Goal: Information Seeking & Learning: Learn about a topic

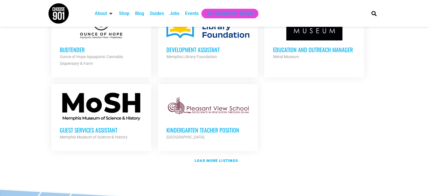
scroll to position [652, 0]
click at [100, 106] on div at bounding box center [101, 106] width 83 height 28
click at [207, 158] on strong "Load more listings" at bounding box center [216, 160] width 43 height 4
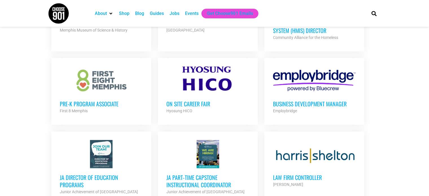
scroll to position [761, 0]
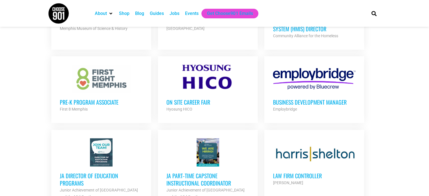
click at [84, 98] on h3 "Pre-K Program Associate" at bounding box center [101, 101] width 83 height 7
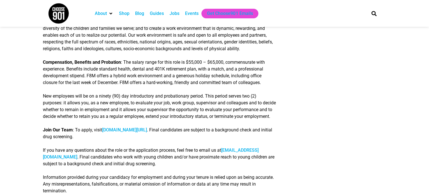
scroll to position [742, 0]
